Goal: Book appointment/travel/reservation

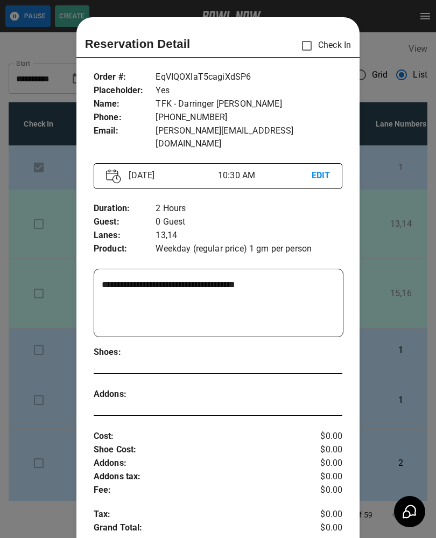
scroll to position [17, 0]
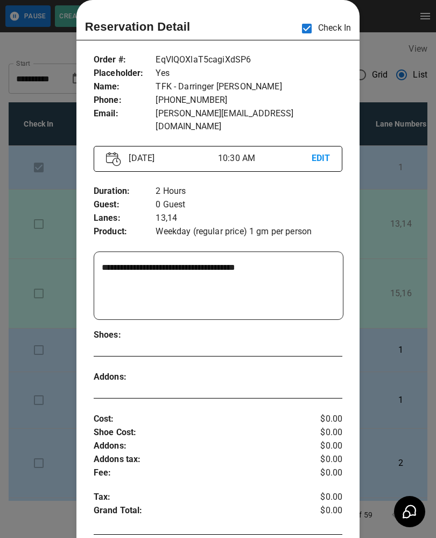
click at [393, 197] on div at bounding box center [218, 269] width 436 height 538
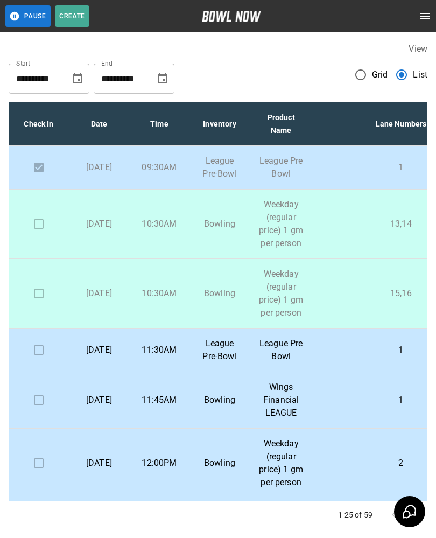
click at [259, 309] on p "Weekday (regular price) 1 gm per person" at bounding box center [281, 294] width 45 height 52
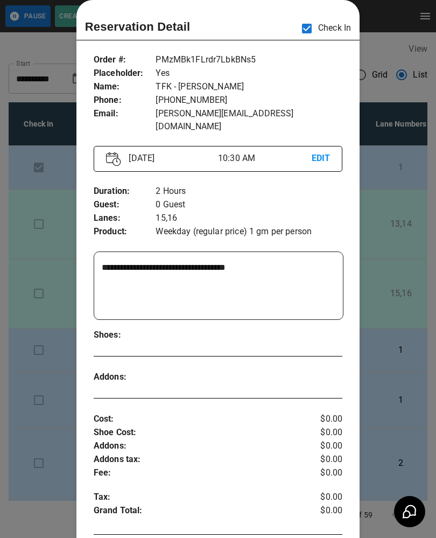
click at [386, 196] on div at bounding box center [218, 269] width 436 height 538
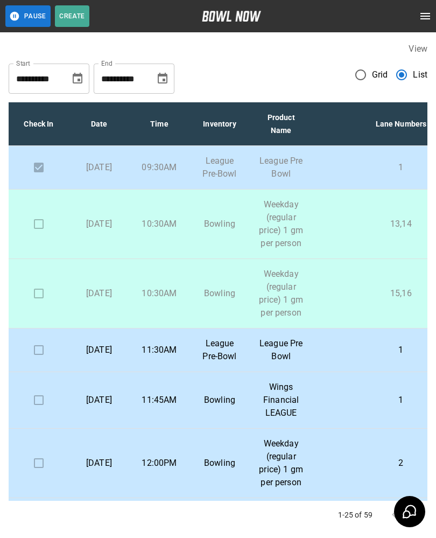
click at [207, 359] on p "League Pre-Bowl" at bounding box center [219, 350] width 43 height 26
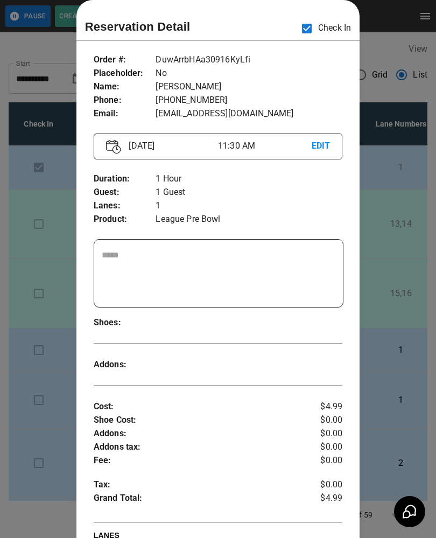
click at [45, 384] on div at bounding box center [218, 269] width 436 height 538
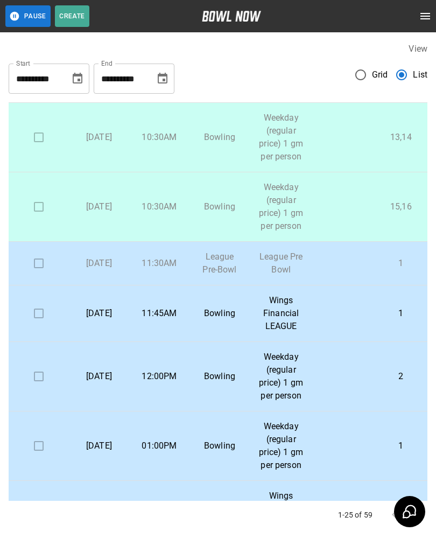
scroll to position [87, 0]
click at [110, 320] on p "[DATE]" at bounding box center [99, 313] width 43 height 13
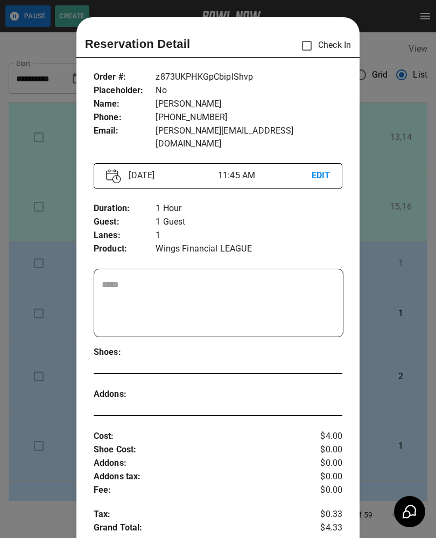
scroll to position [17, 0]
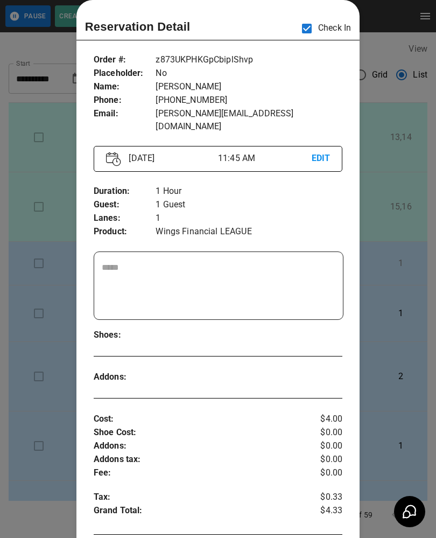
click at [19, 405] on div at bounding box center [218, 269] width 436 height 538
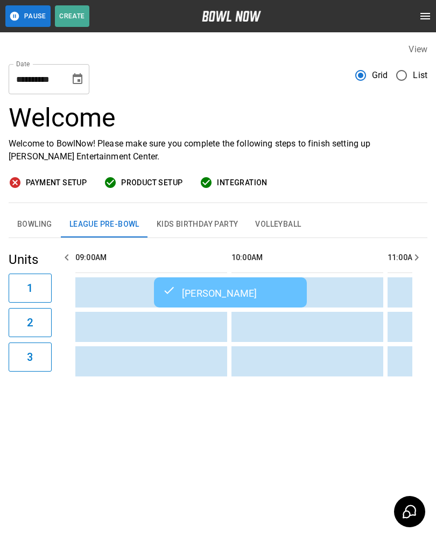
scroll to position [0, 312]
click at [31, 227] on button "Bowling" at bounding box center [35, 225] width 52 height 26
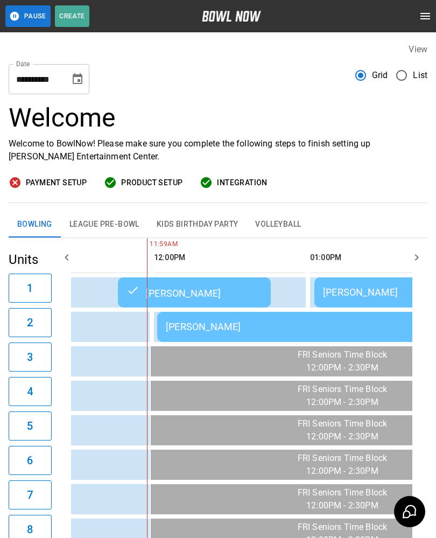
scroll to position [0, 390]
click at [290, 324] on div "[PERSON_NAME]" at bounding box center [312, 326] width 293 height 11
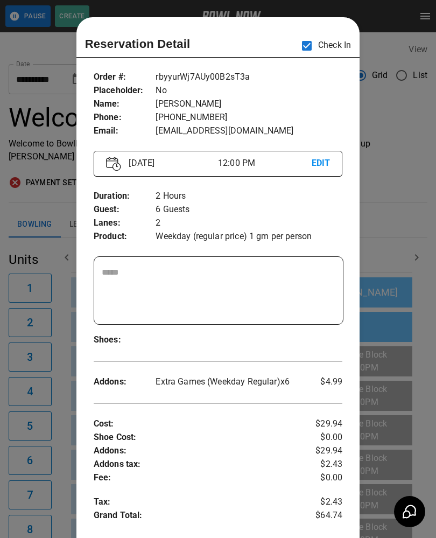
scroll to position [0, 469]
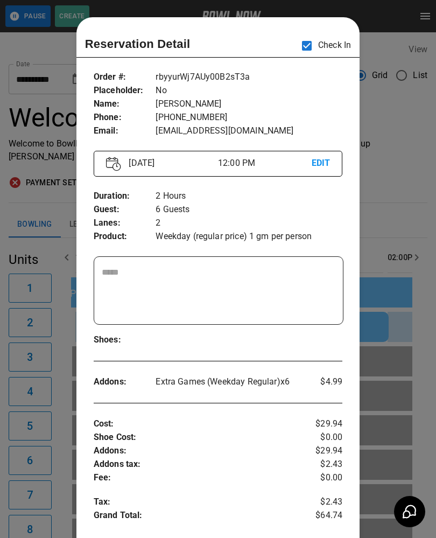
click at [390, 195] on div at bounding box center [218, 269] width 436 height 538
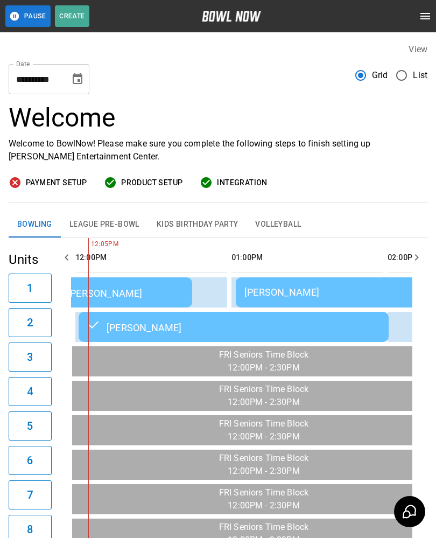
click at [106, 235] on button "League Pre-Bowl" at bounding box center [104, 225] width 87 height 26
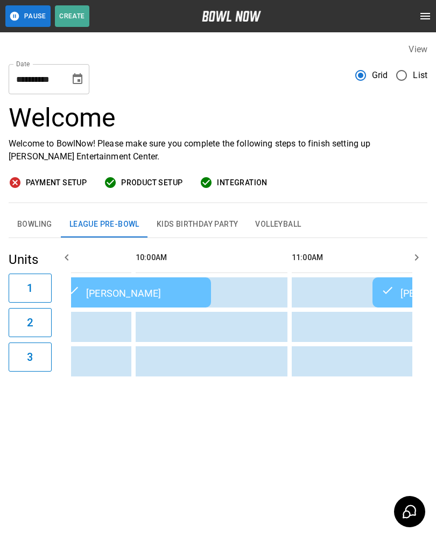
scroll to position [0, 103]
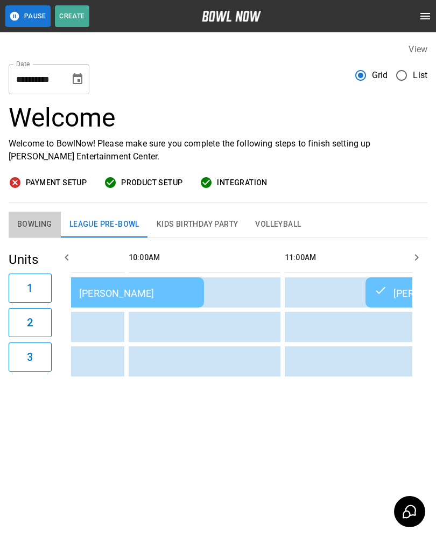
click at [33, 229] on button "Bowling" at bounding box center [35, 225] width 52 height 26
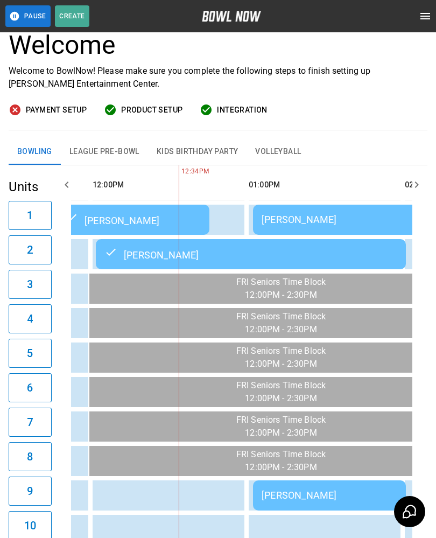
scroll to position [0, 465]
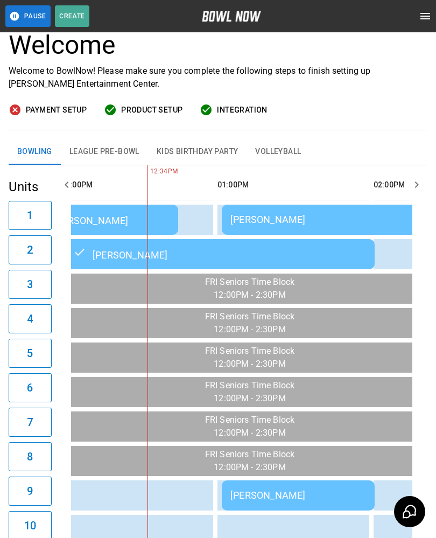
click at [266, 495] on div "[PERSON_NAME]" at bounding box center [299, 495] width 136 height 11
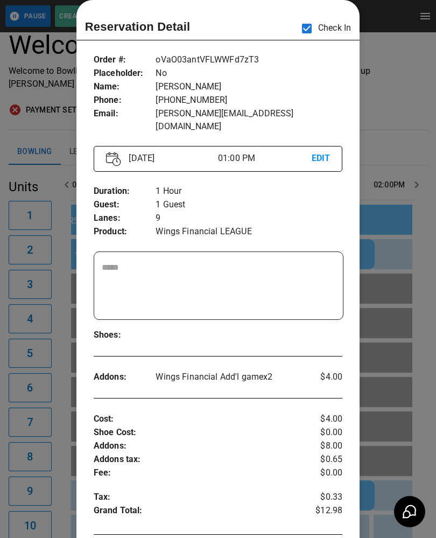
click at [44, 262] on div at bounding box center [218, 269] width 436 height 538
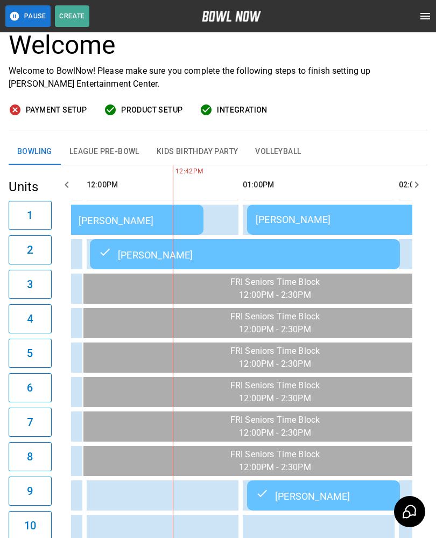
scroll to position [0, 457]
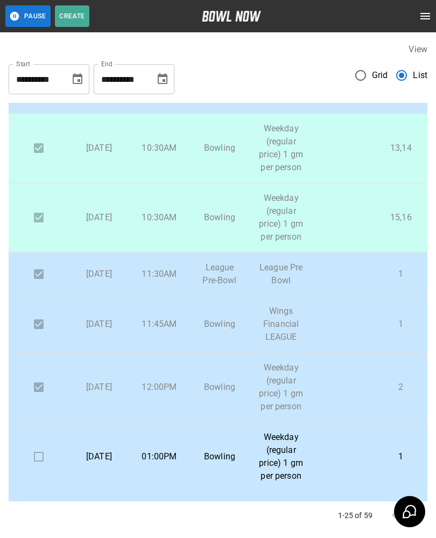
click at [379, 224] on p "15,16" at bounding box center [401, 217] width 160 height 13
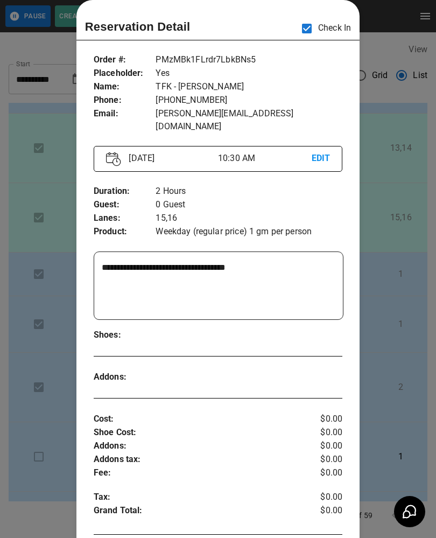
click at [44, 331] on div at bounding box center [218, 269] width 436 height 538
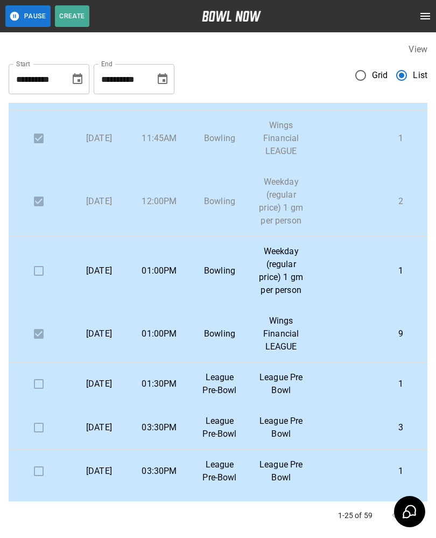
scroll to position [262, 0]
click at [274, 297] on p "Weekday (regular price) 1 gm per person" at bounding box center [281, 271] width 45 height 52
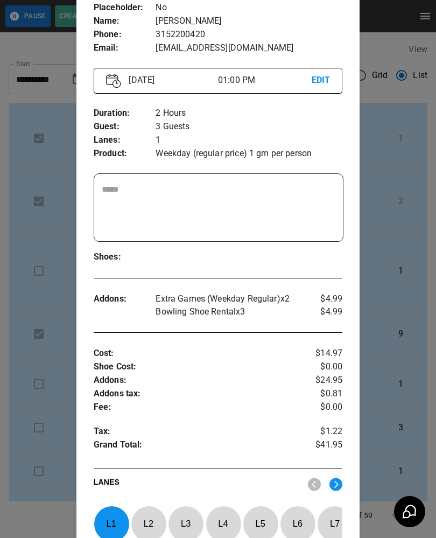
scroll to position [82, 0]
click at [48, 443] on div at bounding box center [218, 269] width 436 height 538
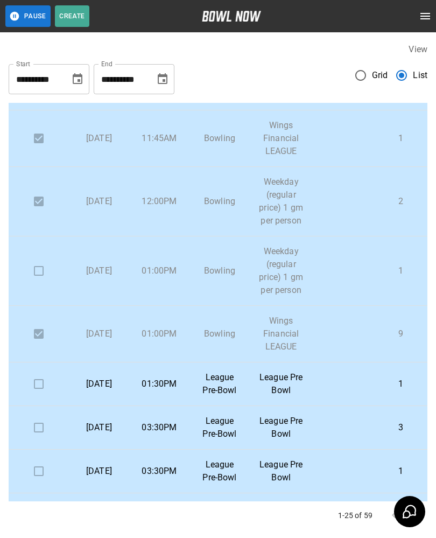
click at [102, 277] on p "[DATE]" at bounding box center [99, 271] width 43 height 13
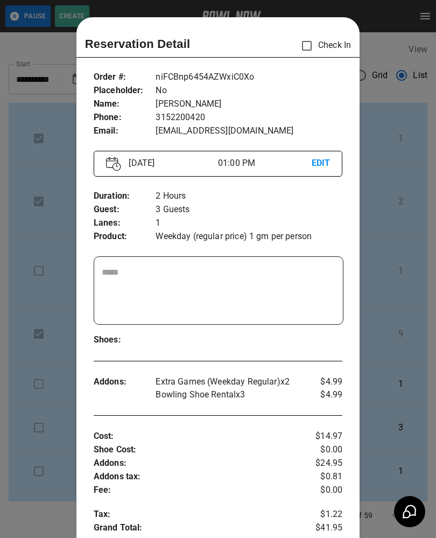
scroll to position [0, 0]
click at [48, 388] on div at bounding box center [218, 269] width 436 height 538
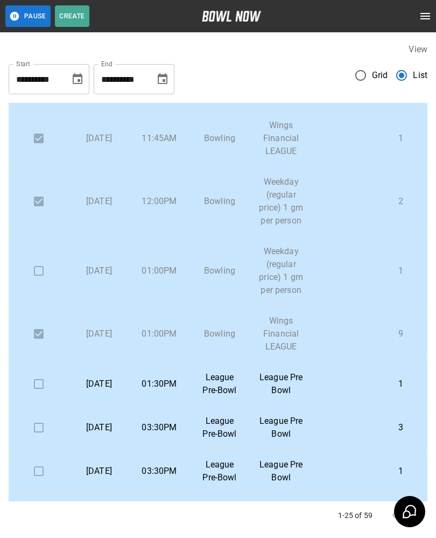
click at [230, 397] on p "League Pre-Bowl" at bounding box center [219, 384] width 43 height 26
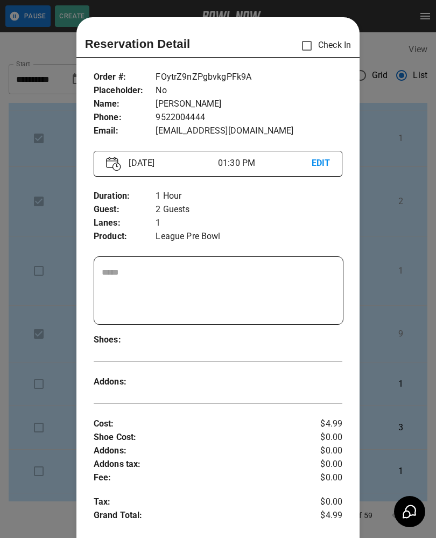
scroll to position [17, 0]
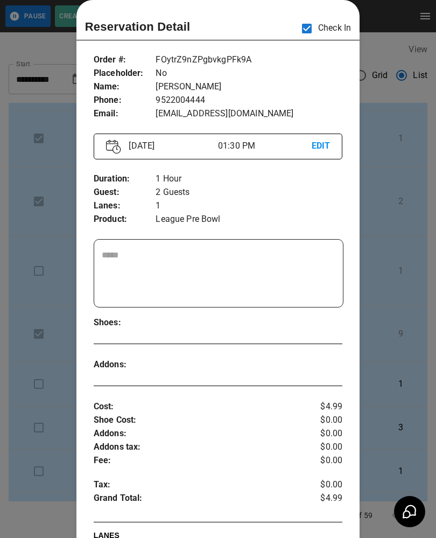
click at [42, 330] on div at bounding box center [218, 269] width 436 height 538
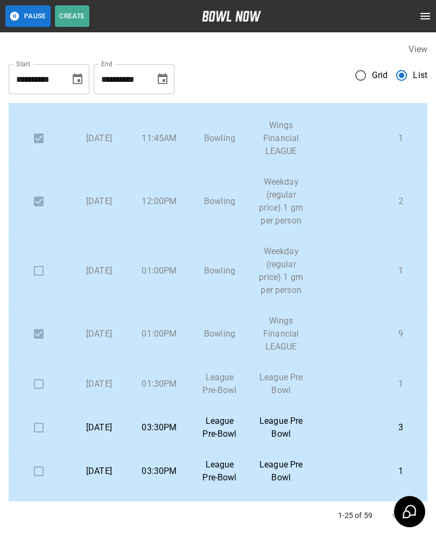
click at [288, 294] on p "Weekday (regular price) 1 gm per person" at bounding box center [281, 271] width 45 height 52
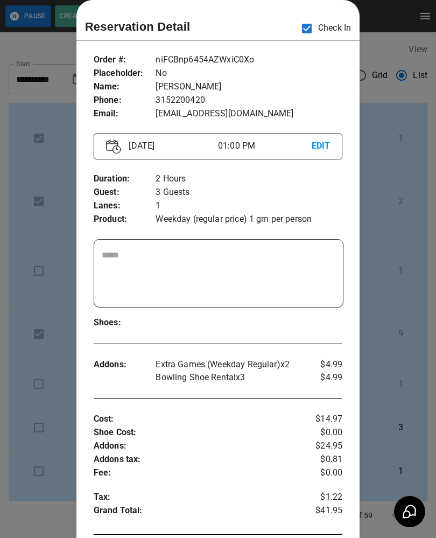
click at [27, 264] on div at bounding box center [218, 269] width 436 height 538
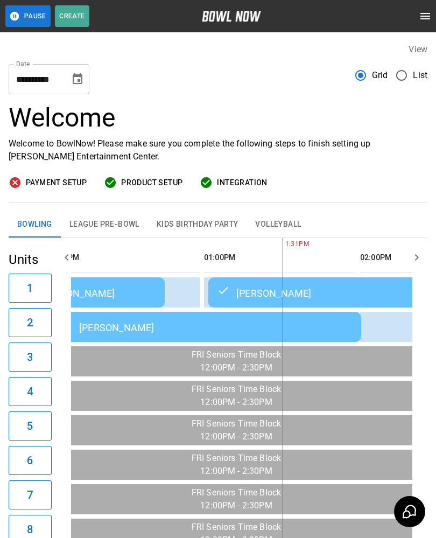
scroll to position [0, 421]
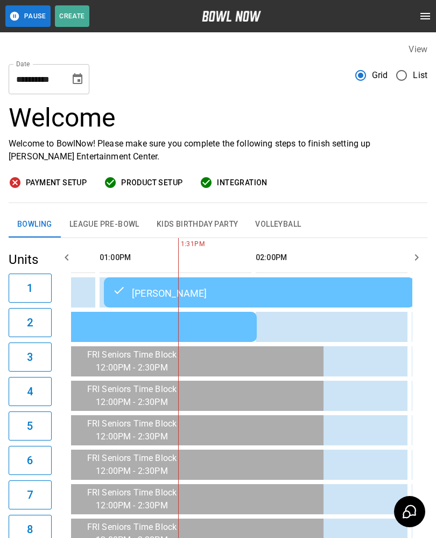
click at [199, 294] on div "[PERSON_NAME]" at bounding box center [259, 292] width 293 height 13
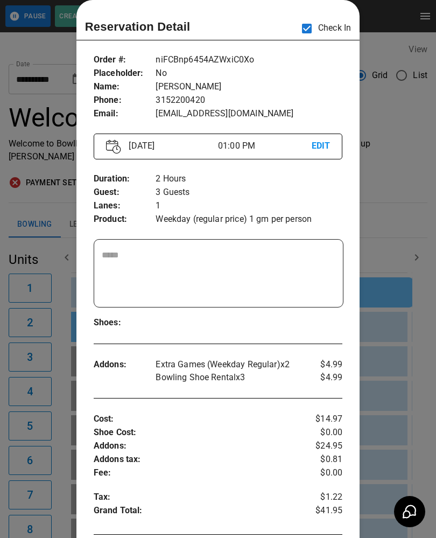
click at [52, 127] on div at bounding box center [218, 269] width 436 height 538
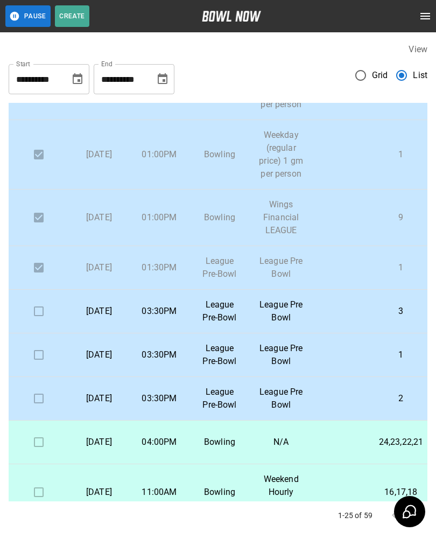
click at [221, 324] on p "League Pre-Bowl" at bounding box center [219, 311] width 43 height 26
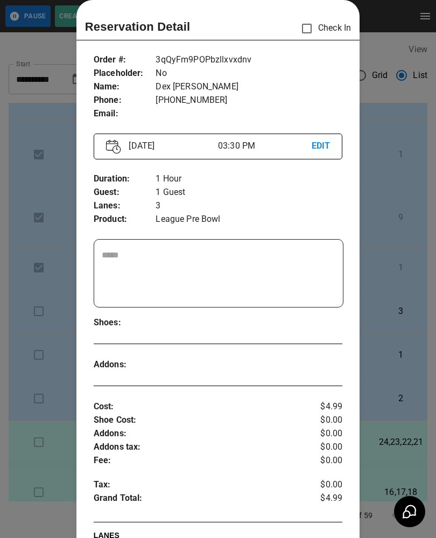
click at [369, 322] on div at bounding box center [218, 269] width 436 height 538
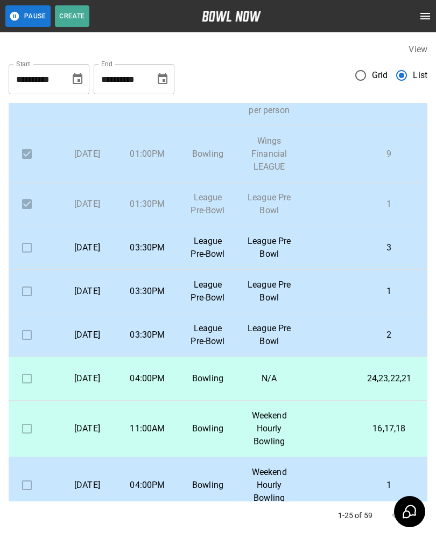
scroll to position [440, 12]
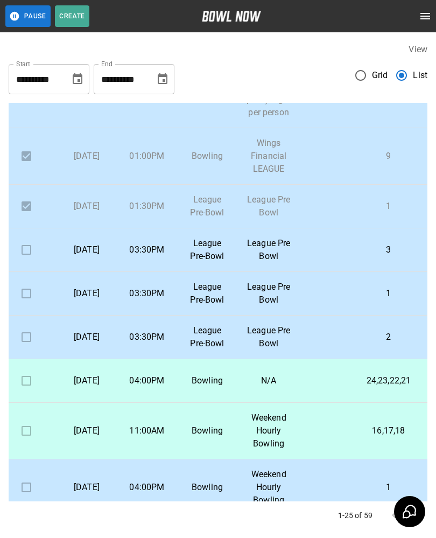
click at [218, 307] on p "League Pre-Bowl" at bounding box center [207, 294] width 43 height 26
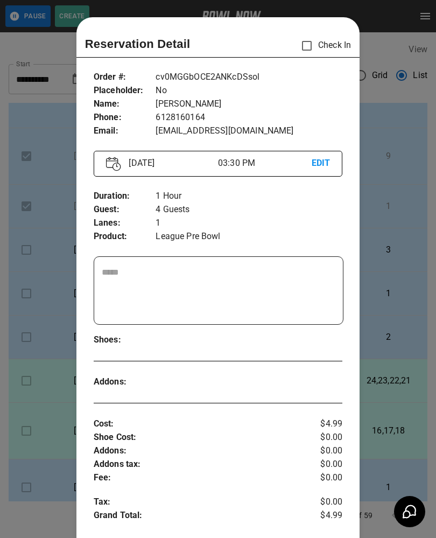
scroll to position [17, 0]
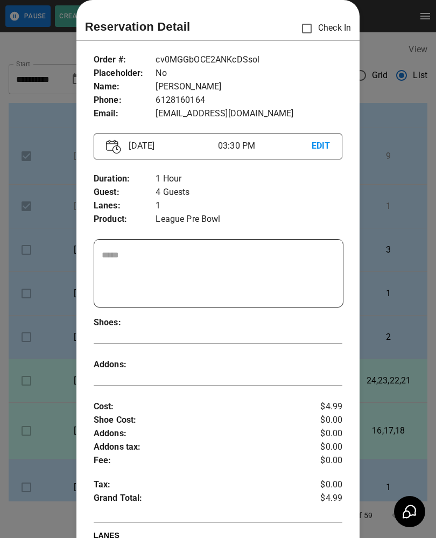
click at [47, 386] on div at bounding box center [218, 269] width 436 height 538
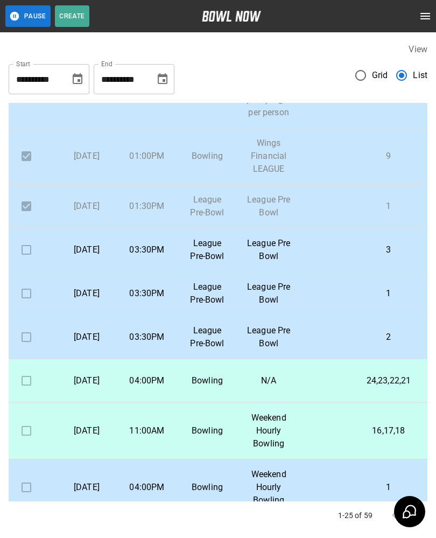
click at [100, 344] on p "[DATE]" at bounding box center [86, 337] width 43 height 13
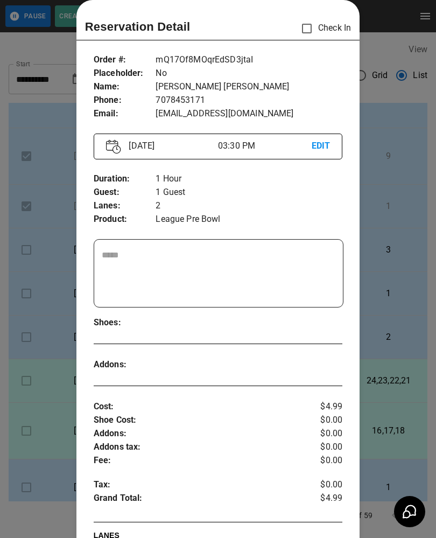
click at [44, 411] on div at bounding box center [218, 269] width 436 height 538
